Goal: Complete application form: Complete application form

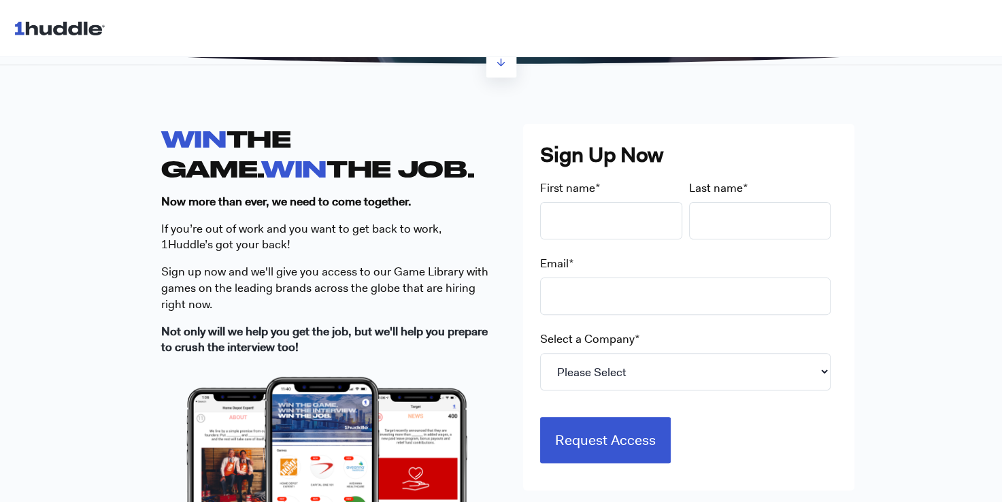
scroll to position [349, 0]
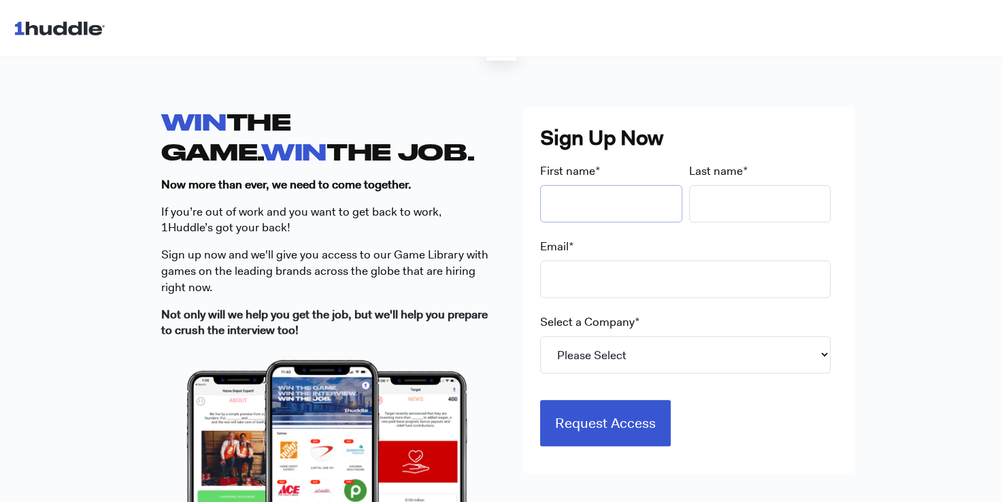
click at [595, 207] on input "First name *" at bounding box center [611, 203] width 142 height 37
type input "[PERSON_NAME]"
type input "[EMAIL_ADDRESS][DOMAIN_NAME]"
click at [602, 353] on select "Please Select 7-Eleven Ace Hardware Albertsons Companies ALDI Amazon Aveanna He…" at bounding box center [685, 354] width 291 height 37
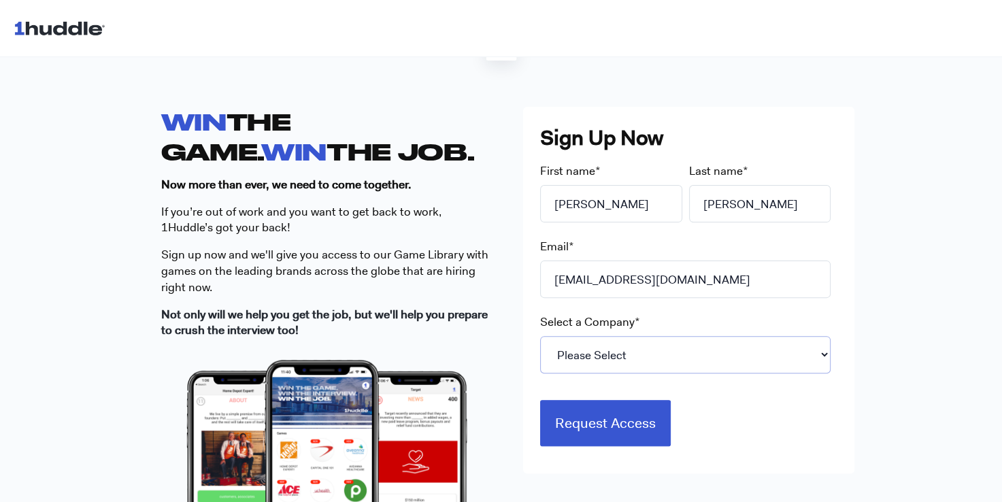
select select "Starbucks"
click at [540, 336] on select "Please Select 7-Eleven Ace Hardware Albertsons Companies ALDI Amazon Aveanna He…" at bounding box center [685, 354] width 291 height 37
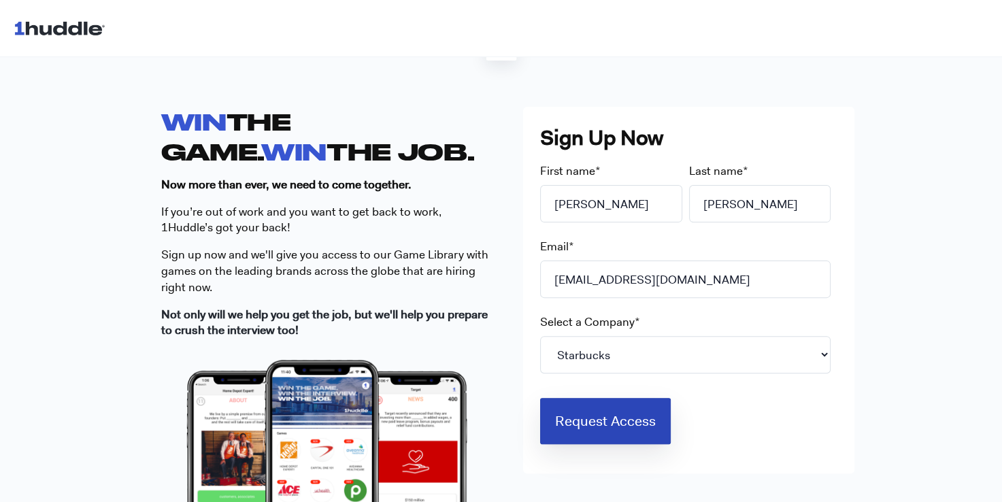
click at [584, 418] on input "Request Access" at bounding box center [605, 421] width 131 height 46
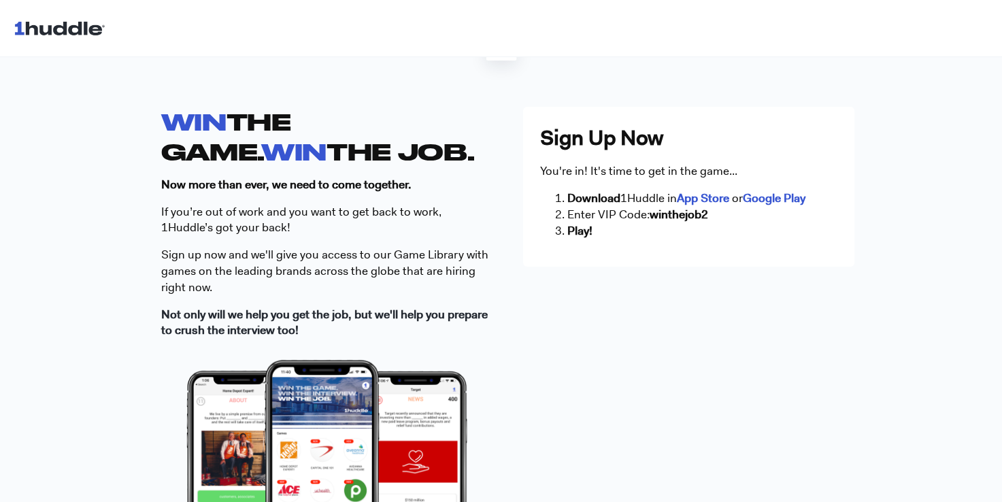
click at [853, 143] on div "Sign Up Now You're in! It's time to get in the game... Download 1Huddle in App …" at bounding box center [688, 187] width 331 height 160
click at [940, 399] on div "WIN THE GAME. WIN THE JOB. Now more than ever, we need to come together. If you…" at bounding box center [501, 383] width 1002 height 640
click at [773, 203] on strong "Google Play" at bounding box center [774, 198] width 63 height 15
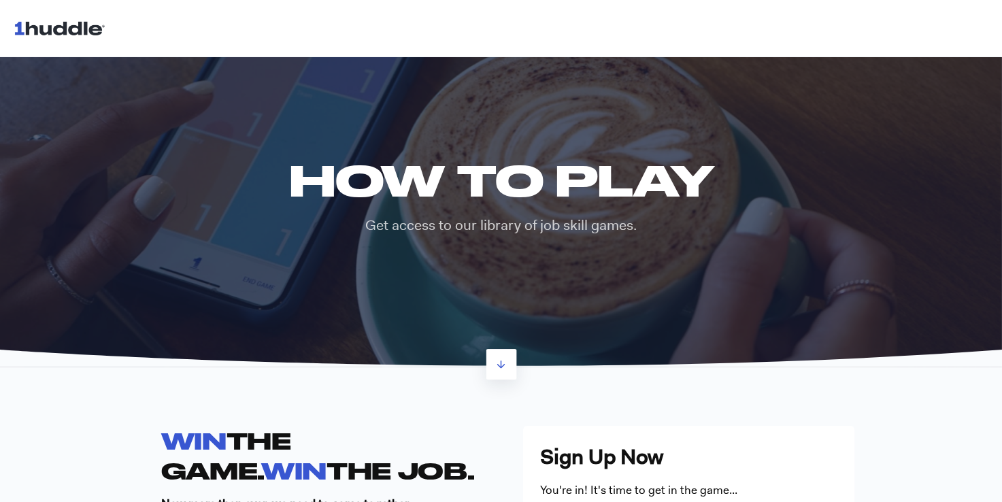
scroll to position [30, 0]
